Goal: Task Accomplishment & Management: Complete application form

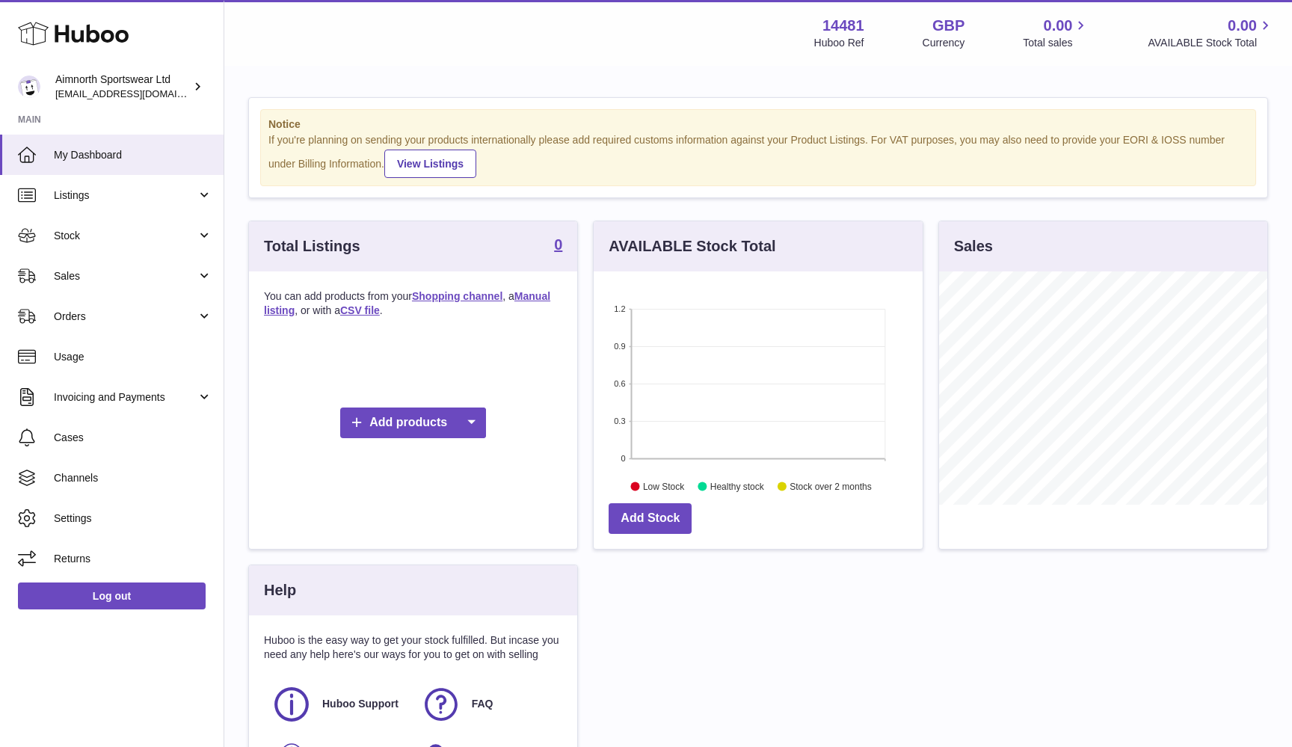
scroll to position [233, 329]
click at [116, 473] on span "Channels" at bounding box center [133, 478] width 159 height 14
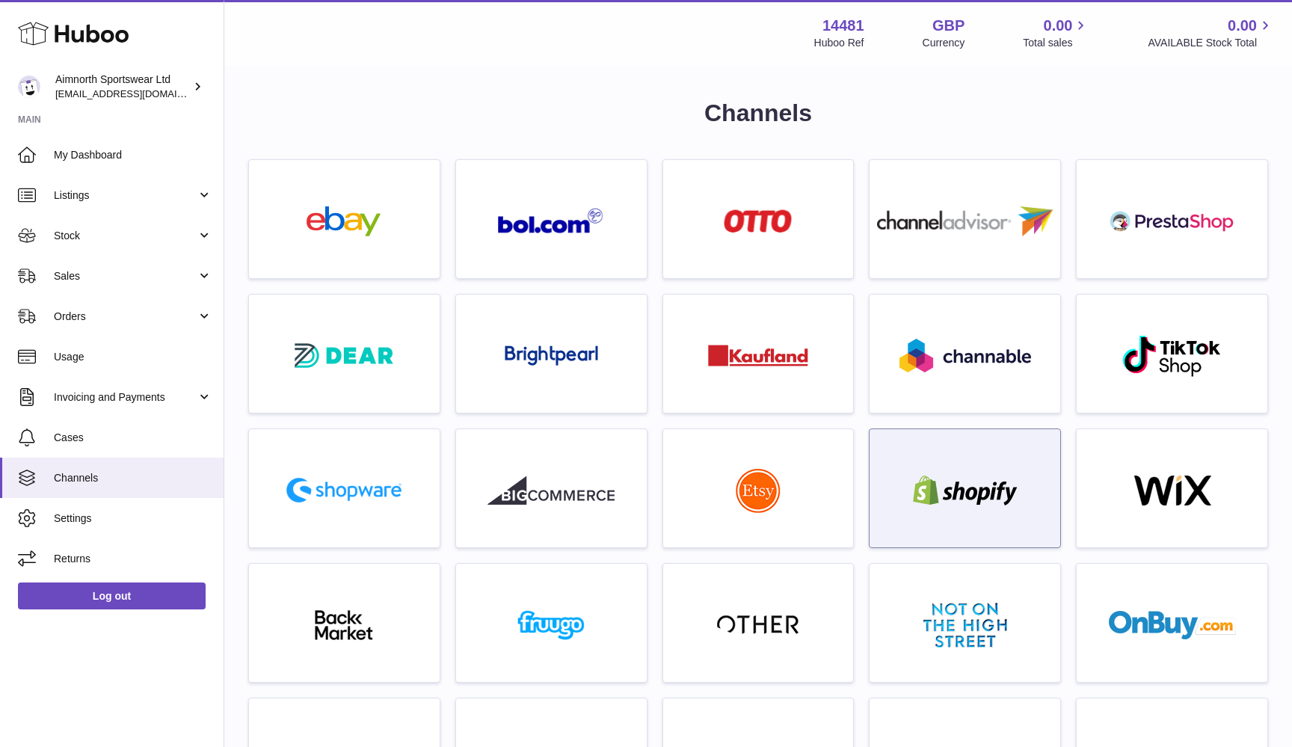
click at [1007, 488] on img at bounding box center [965, 491] width 127 height 30
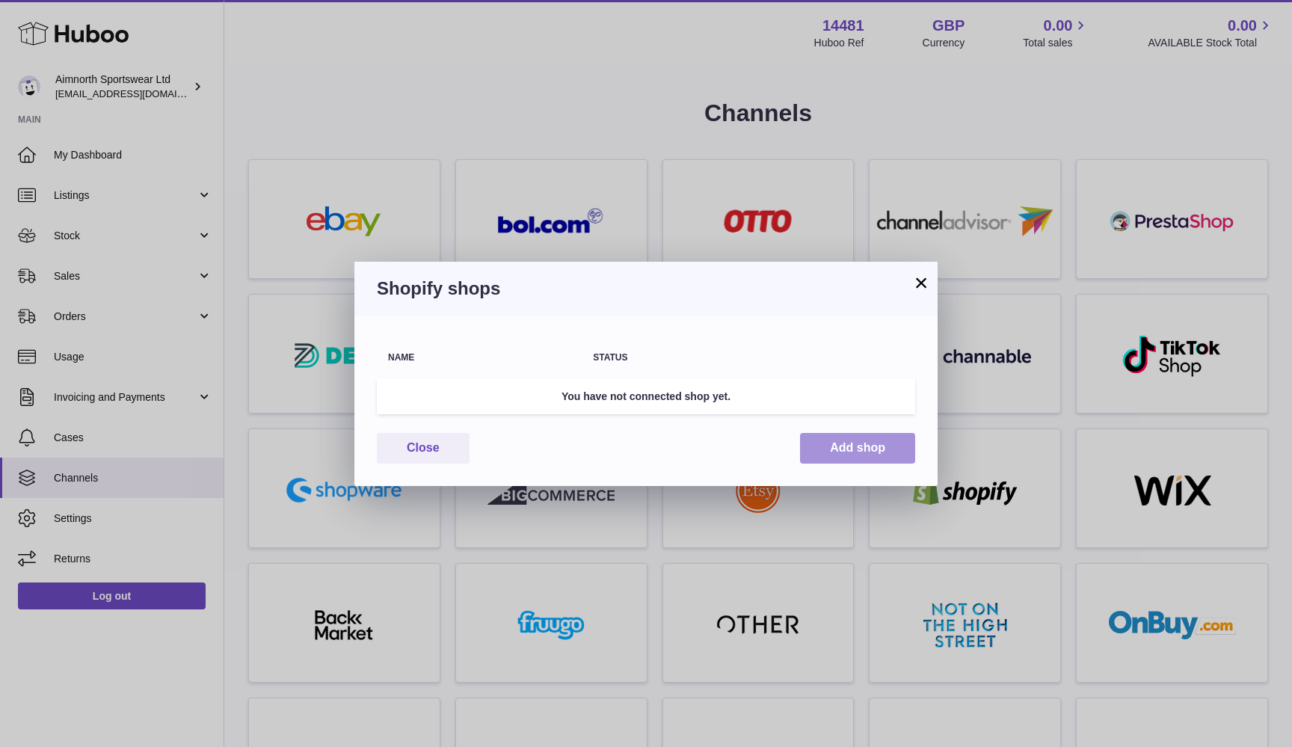
click at [849, 442] on button "Add shop" at bounding box center [857, 448] width 115 height 31
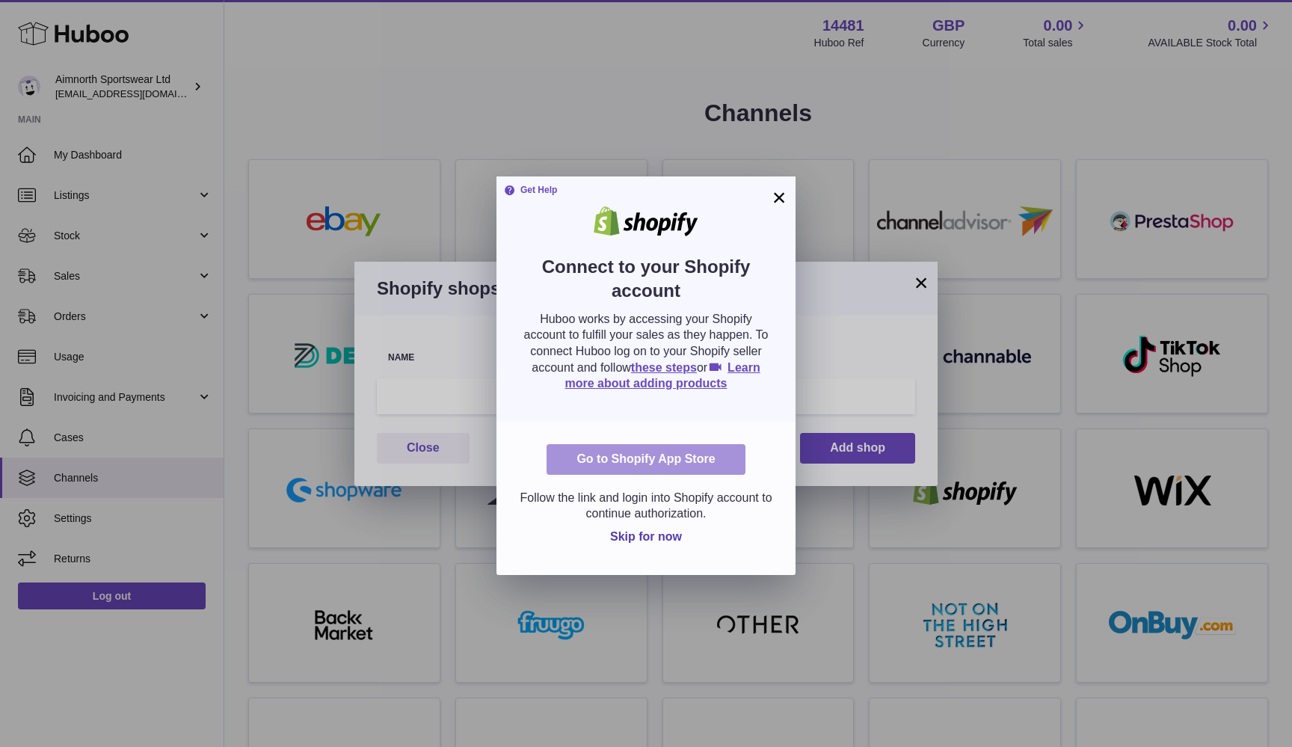
click at [656, 457] on link "Go to Shopify App Store" at bounding box center [646, 459] width 198 height 31
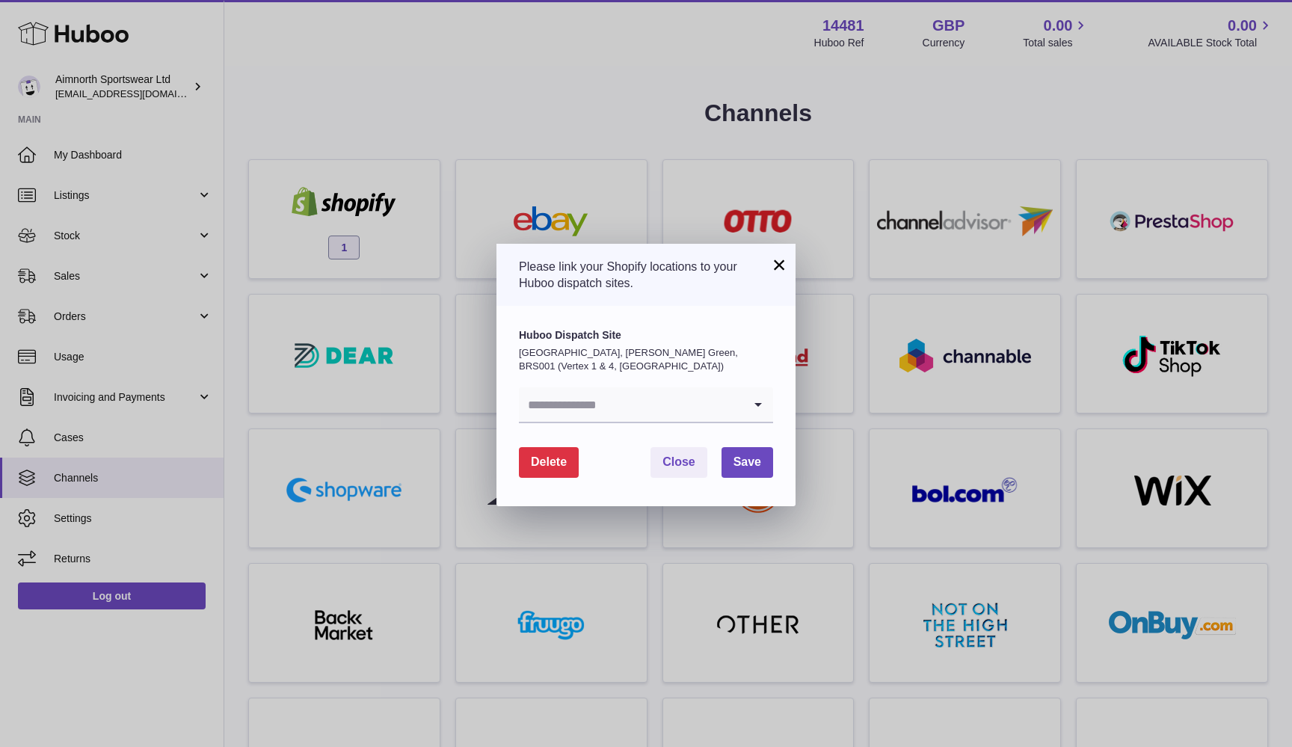
click at [639, 399] on input "Search for option" at bounding box center [631, 404] width 224 height 34
click at [616, 364] on p "[GEOGRAPHIC_DATA], [PERSON_NAME] Green, BRS001 (Vertex 1 & 4, [GEOGRAPHIC_DATA])" at bounding box center [646, 359] width 254 height 26
click at [602, 402] on input "Search for option" at bounding box center [631, 404] width 224 height 34
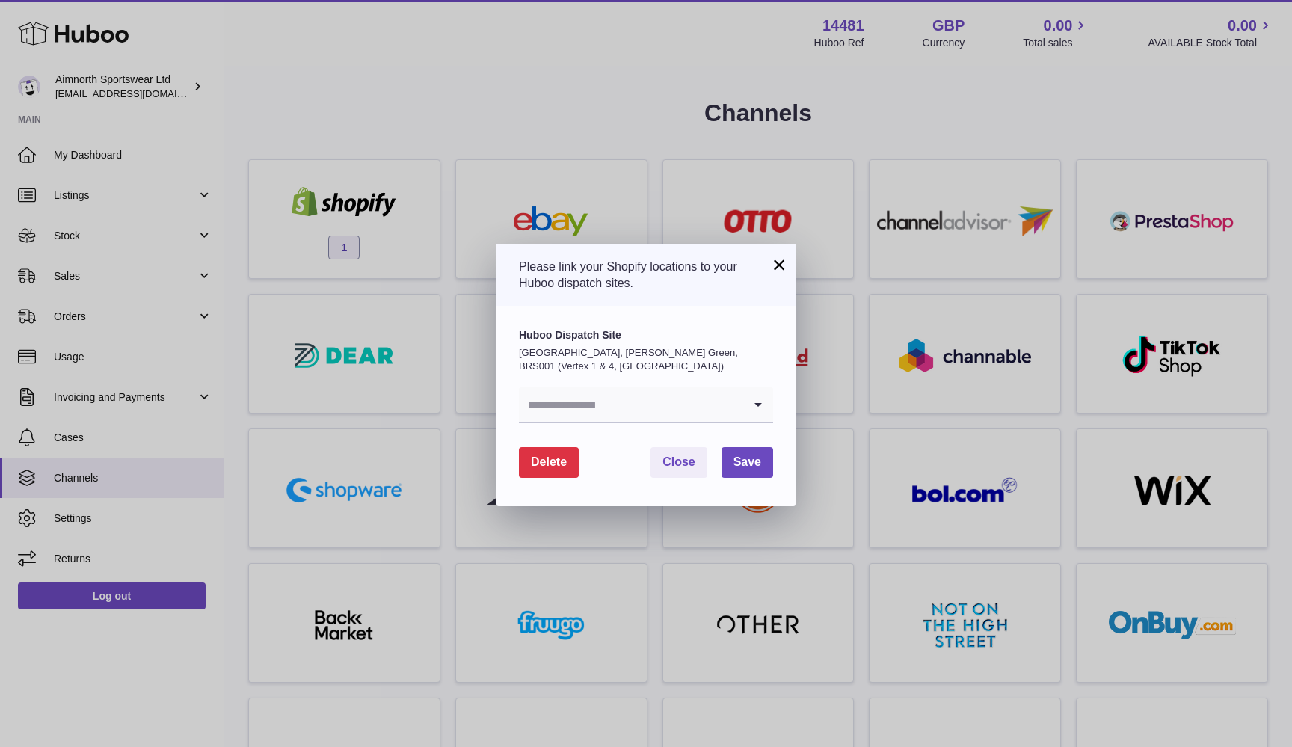
click at [599, 372] on div "Huboo Dispatch Site [GEOGRAPHIC_DATA], [PERSON_NAME][GEOGRAPHIC_DATA], BRS001 (…" at bounding box center [646, 375] width 254 height 95
click at [752, 399] on icon "Search for option" at bounding box center [758, 404] width 30 height 34
click at [621, 440] on li "---" at bounding box center [646, 445] width 253 height 30
click at [639, 408] on input "Search for option" at bounding box center [631, 404] width 224 height 34
click at [624, 468] on li "Office" at bounding box center [646, 475] width 253 height 30
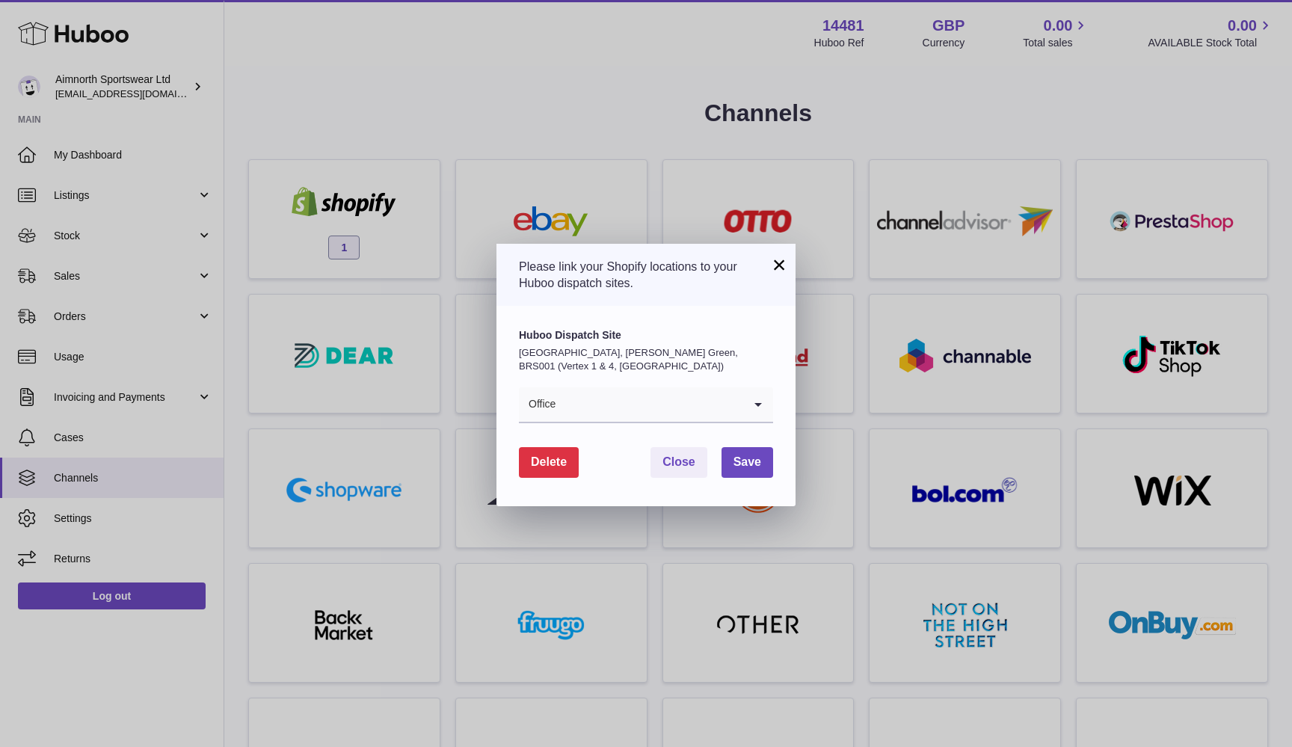
click at [641, 411] on input "Search for option" at bounding box center [649, 404] width 187 height 34
click at [595, 435] on li "---" at bounding box center [646, 445] width 253 height 30
click at [618, 397] on input "Search for option" at bounding box center [631, 404] width 224 height 34
click at [630, 359] on p "[GEOGRAPHIC_DATA], [PERSON_NAME] Green, BRS001 (Vertex 1 & 4, [GEOGRAPHIC_DATA])" at bounding box center [646, 359] width 254 height 26
click at [626, 399] on input "Search for option" at bounding box center [631, 404] width 224 height 34
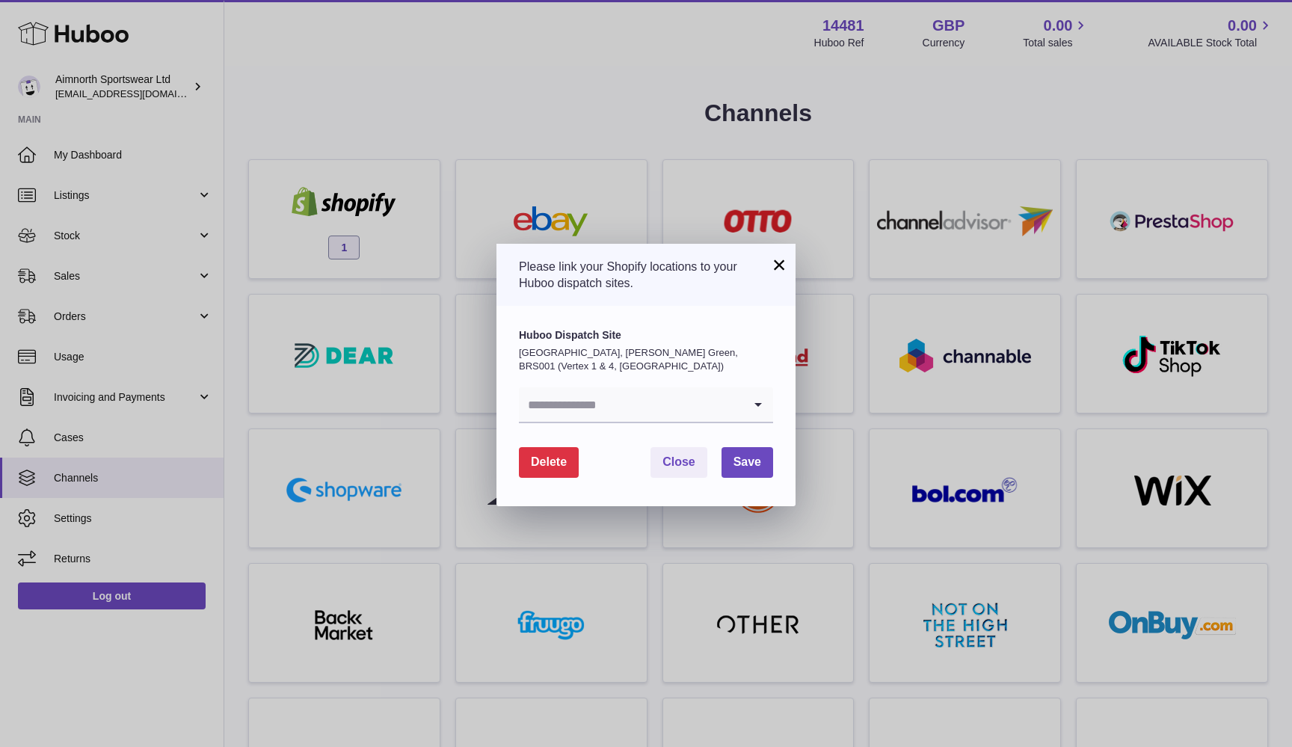
click at [621, 372] on div "Huboo Dispatch Site [GEOGRAPHIC_DATA], [PERSON_NAME][GEOGRAPHIC_DATA], BRS001 (…" at bounding box center [646, 375] width 254 height 95
click at [615, 401] on input "Search for option" at bounding box center [631, 404] width 224 height 34
click at [605, 439] on li "---" at bounding box center [646, 445] width 253 height 30
click at [622, 403] on input "Search for option" at bounding box center [631, 404] width 224 height 34
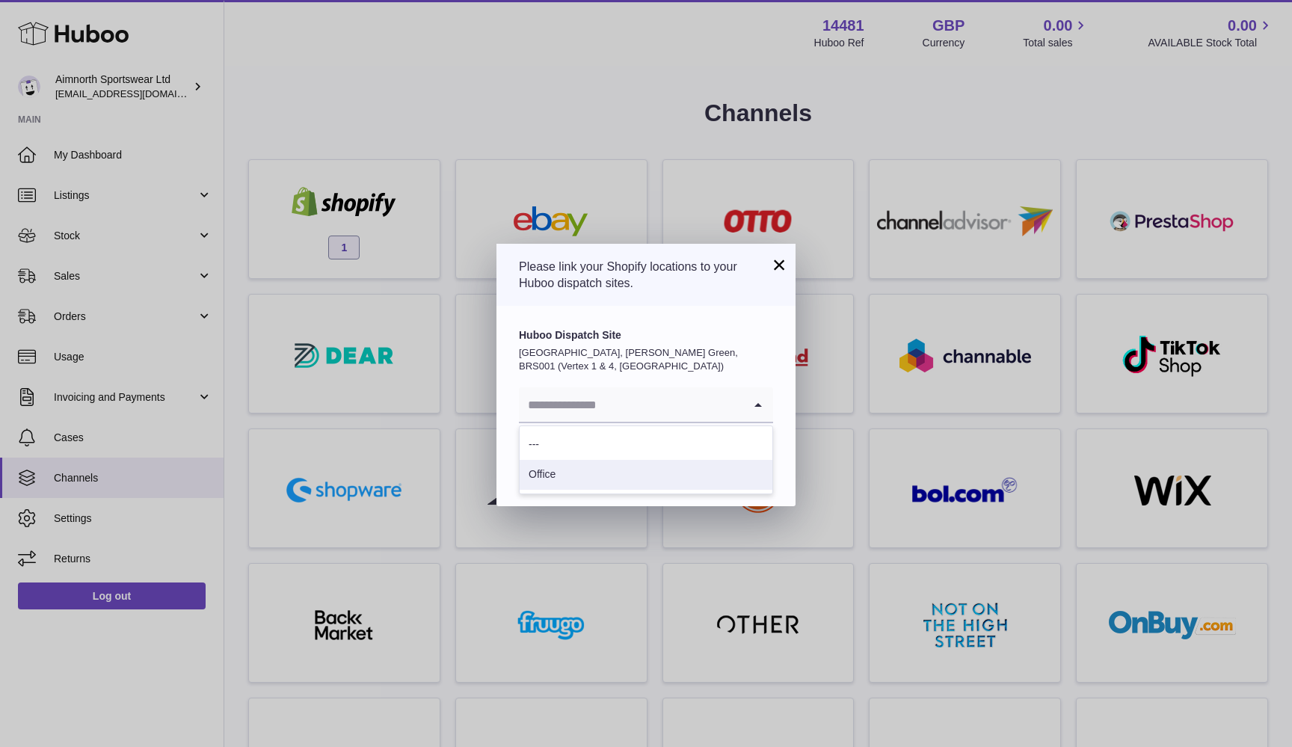
click at [600, 471] on li "Office" at bounding box center [646, 475] width 253 height 30
click at [627, 402] on input "Search for option" at bounding box center [649, 404] width 187 height 34
click at [673, 339] on div "Huboo Dispatch Site [GEOGRAPHIC_DATA], [PERSON_NAME][GEOGRAPHIC_DATA], BRS001 (…" at bounding box center [646, 375] width 254 height 95
click at [739, 414] on input "Search for option" at bounding box center [631, 404] width 224 height 34
click at [656, 354] on p "[GEOGRAPHIC_DATA], [PERSON_NAME] Green, BRS001 (Vertex 1 & 4, [GEOGRAPHIC_DATA])" at bounding box center [646, 359] width 254 height 26
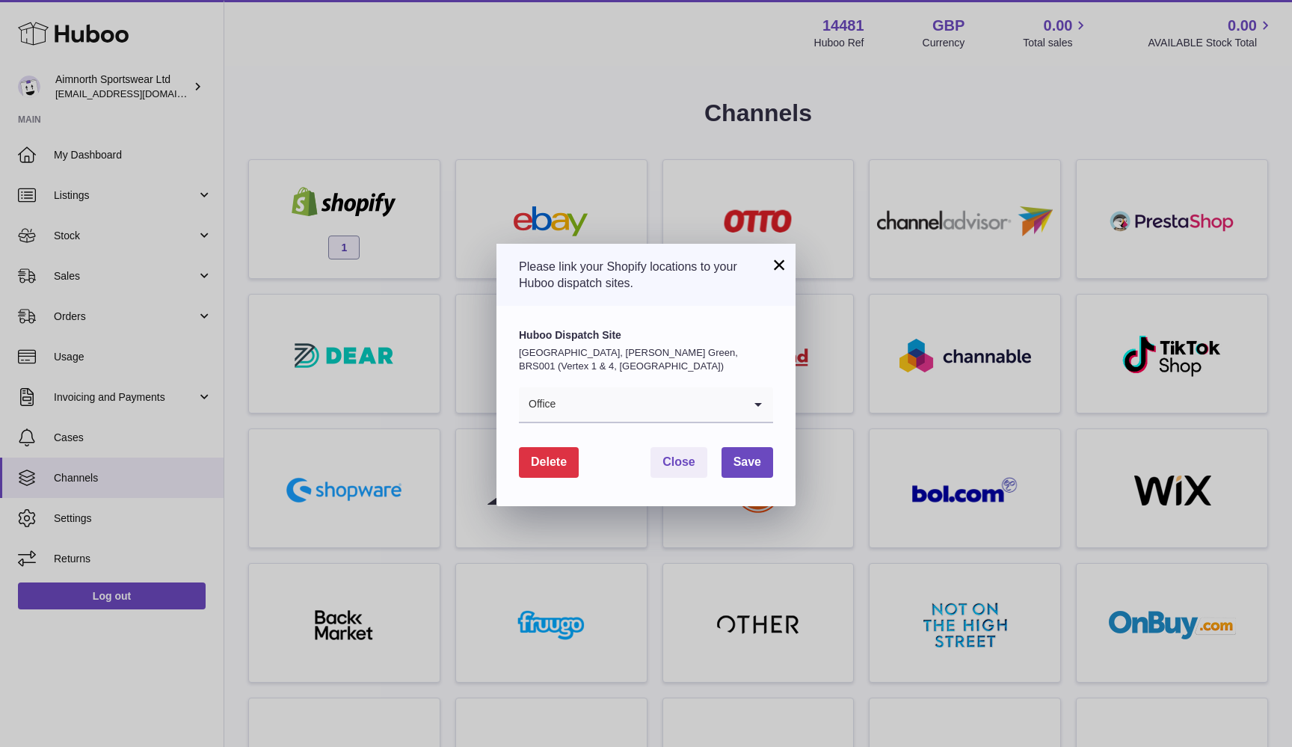
click at [637, 393] on input "Search for option" at bounding box center [649, 404] width 187 height 34
click at [617, 430] on li "---" at bounding box center [646, 445] width 253 height 30
click at [632, 362] on p "[GEOGRAPHIC_DATA], [PERSON_NAME] Green, BRS001 (Vertex 1 & 4, [GEOGRAPHIC_DATA])" at bounding box center [646, 359] width 254 height 26
click at [633, 346] on p "[GEOGRAPHIC_DATA], [PERSON_NAME] Green, BRS001 (Vertex 1 & 4, [GEOGRAPHIC_DATA])" at bounding box center [646, 359] width 254 height 26
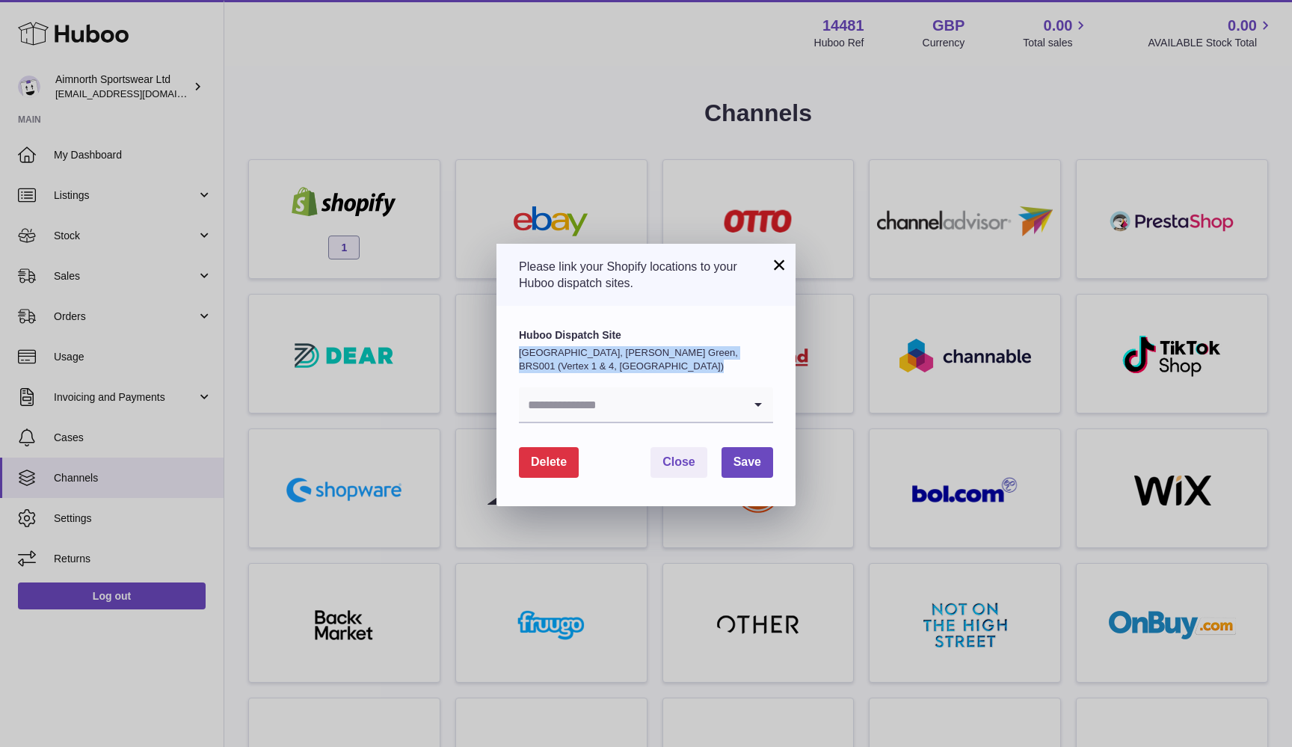
click at [633, 346] on p "[GEOGRAPHIC_DATA], [PERSON_NAME] Green, BRS001 (Vertex 1 & 4, [GEOGRAPHIC_DATA])" at bounding box center [646, 359] width 254 height 26
click at [627, 328] on label "Huboo Dispatch Site" at bounding box center [646, 335] width 254 height 14
click at [599, 403] on input "Search for option" at bounding box center [631, 404] width 224 height 34
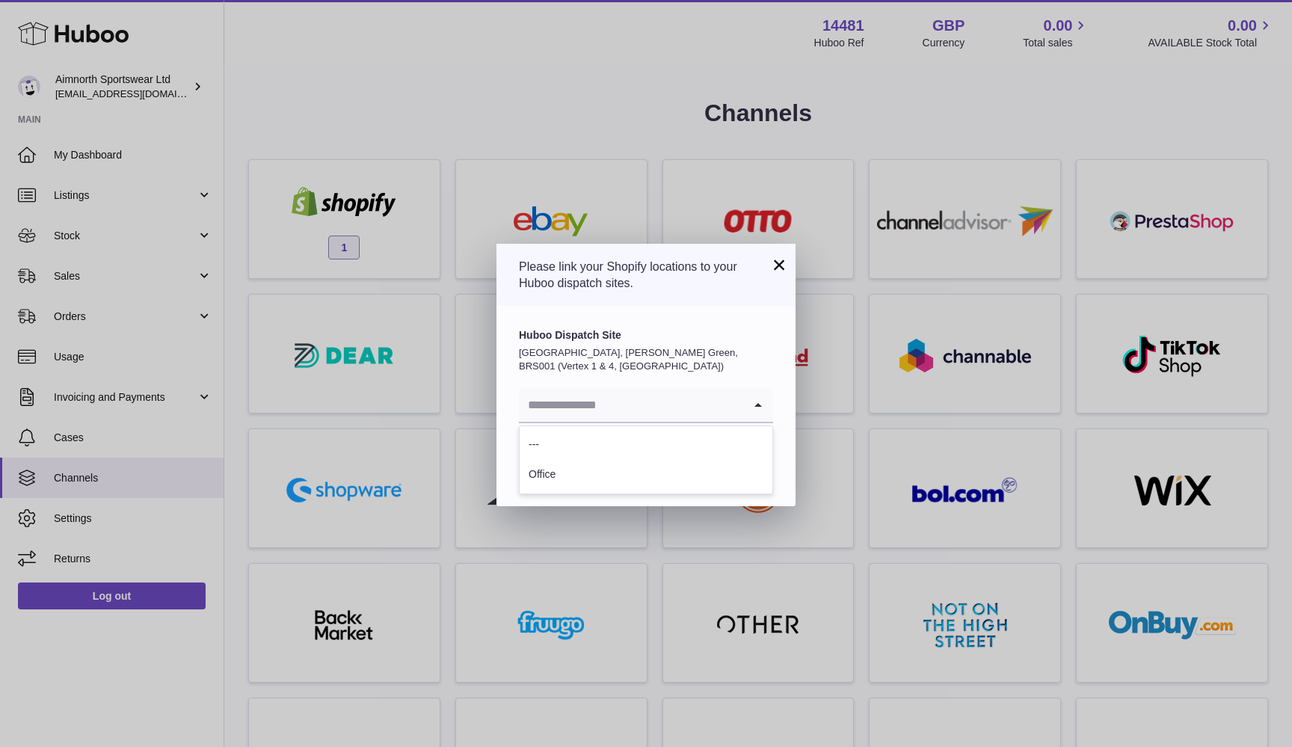
click at [624, 347] on p "[GEOGRAPHIC_DATA], [PERSON_NAME] Green, BRS001 (Vertex 1 & 4, [GEOGRAPHIC_DATA])" at bounding box center [646, 359] width 254 height 26
